Goal: Find specific page/section: Find specific page/section

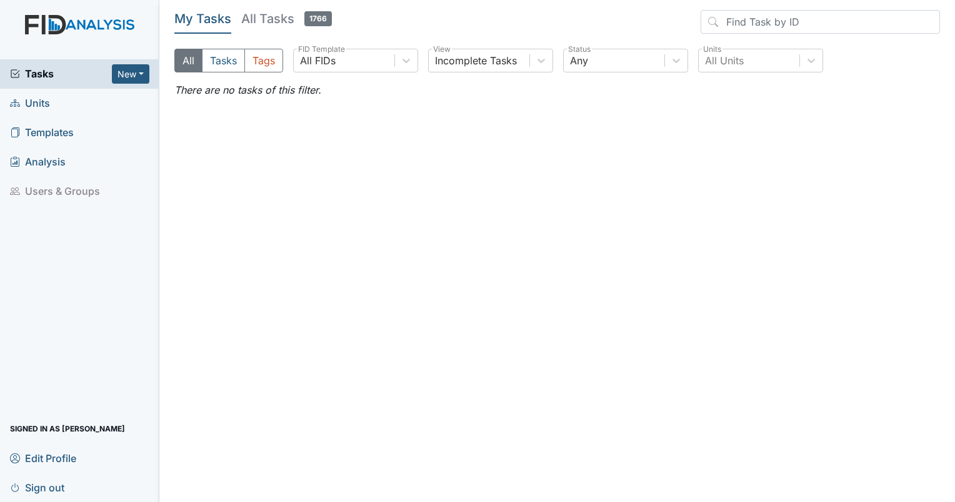
click at [47, 110] on span "Units" at bounding box center [30, 103] width 40 height 19
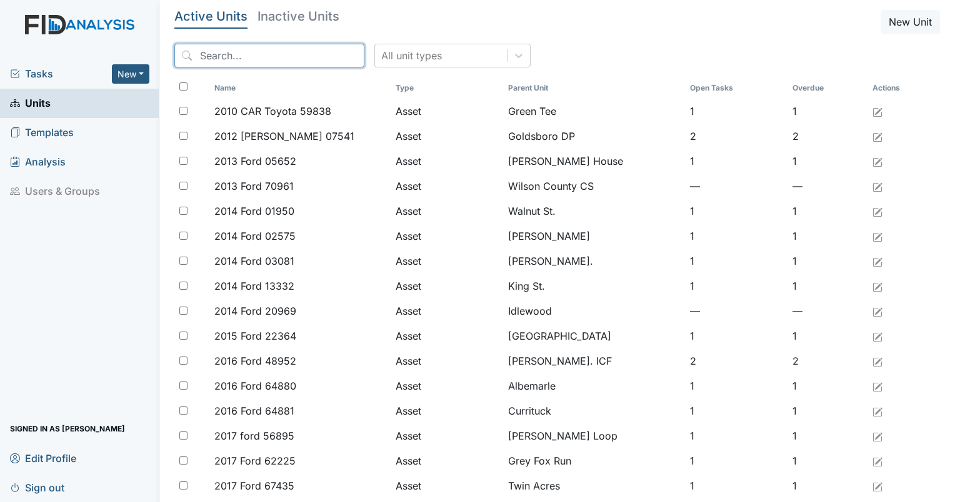
click at [215, 45] on input "search" at bounding box center [269, 56] width 190 height 24
click at [40, 67] on span "Tasks" at bounding box center [61, 73] width 102 height 15
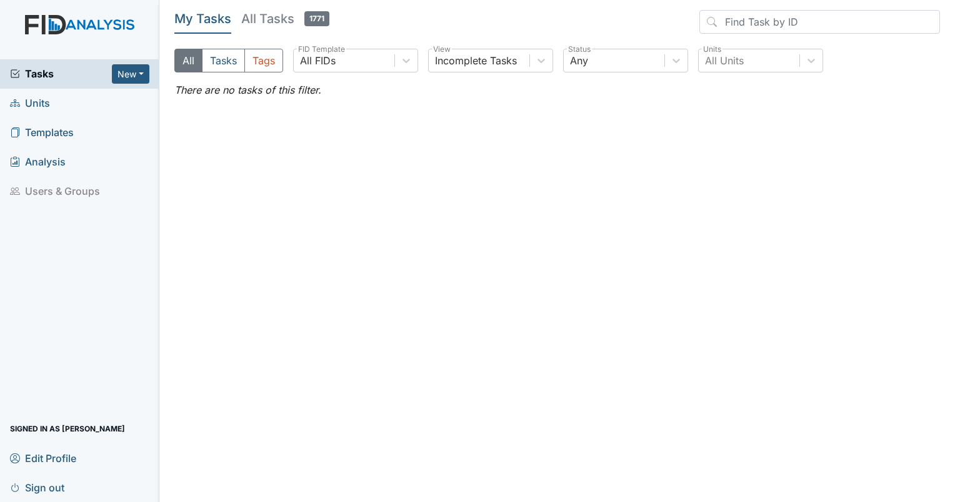
click at [31, 81] on span "Tasks" at bounding box center [61, 73] width 102 height 15
